Goal: Task Accomplishment & Management: Manage account settings

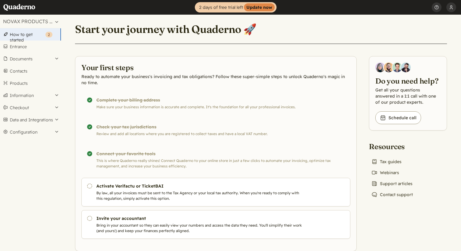
click at [312, 35] on header "Start your journey with Quaderno 🚀" at bounding box center [261, 33] width 372 height 22
click at [34, 135] on font "Configuration" at bounding box center [24, 131] width 28 height 5
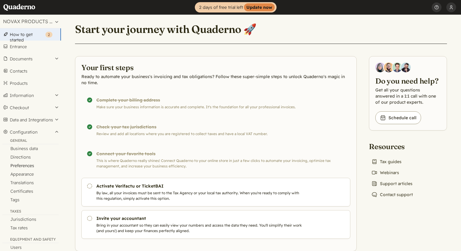
click at [21, 168] on font "Preferences" at bounding box center [22, 165] width 24 height 5
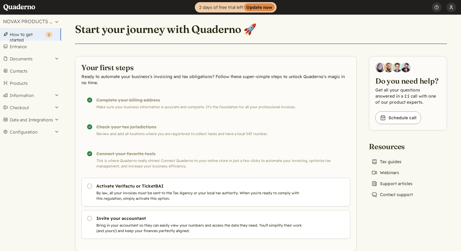
click at [452, 7] on button "Uriclak Device" at bounding box center [452, 7] width 10 height 15
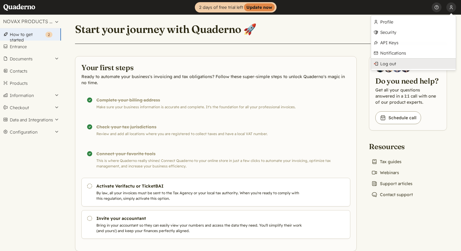
click at [390, 63] on font "Log out" at bounding box center [389, 63] width 16 height 5
